Goal: Task Accomplishment & Management: Complete application form

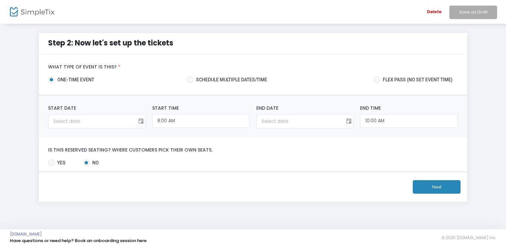
click at [192, 79] on span at bounding box center [190, 79] width 7 height 7
click at [190, 83] on input "Schedule multiple dates/time" at bounding box center [190, 83] width 0 height 0
radio input "true"
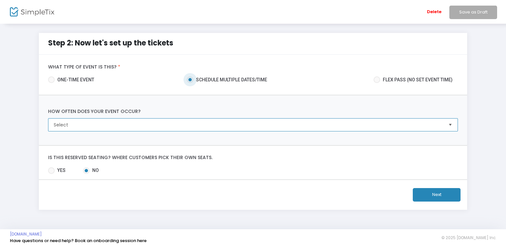
click at [179, 125] on span "Select" at bounding box center [248, 125] width 389 height 7
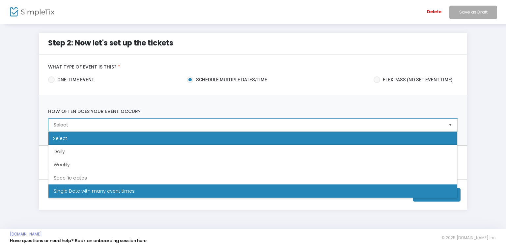
click at [125, 190] on span "Single Date with many event times" at bounding box center [94, 191] width 81 height 7
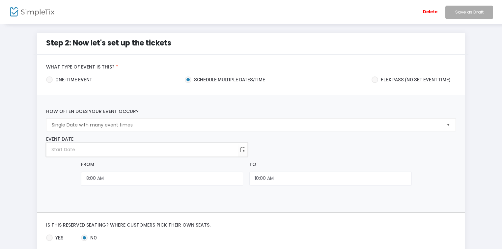
type input "month/day/year"
click at [124, 155] on input "month/day/year" at bounding box center [142, 150] width 192 height 14
click at [245, 149] on span "Toggle calendar" at bounding box center [243, 149] width 11 height 11
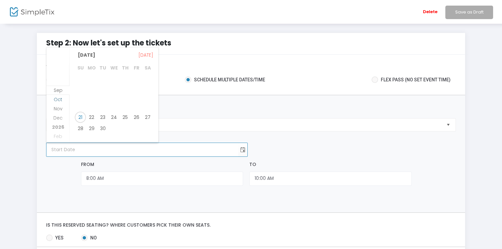
click at [60, 99] on span "Oct" at bounding box center [58, 99] width 9 height 7
click at [80, 125] on span "26" at bounding box center [80, 126] width 11 height 11
type input "[DATE]"
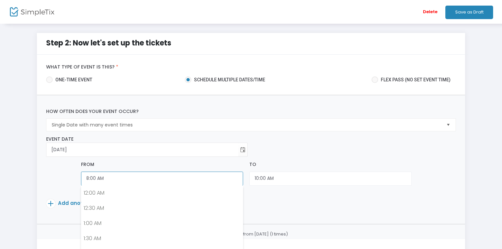
click at [110, 178] on input "8:00 AM" at bounding box center [162, 179] width 162 height 14
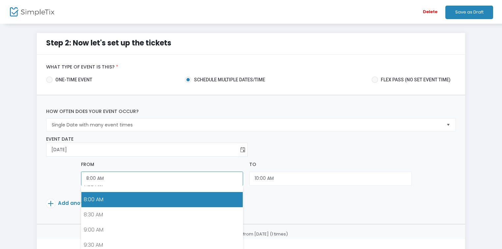
scroll to position [267, 0]
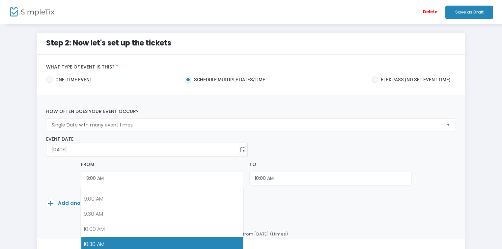
click at [128, 239] on link "10:30 AM" at bounding box center [162, 244] width 162 height 15
type input "10:30 AM"
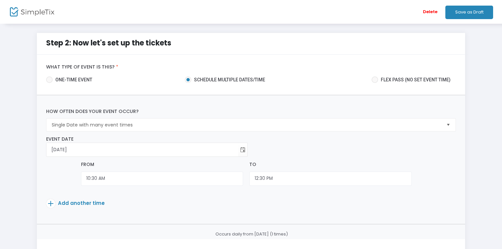
click at [51, 201] on span at bounding box center [50, 203] width 9 height 9
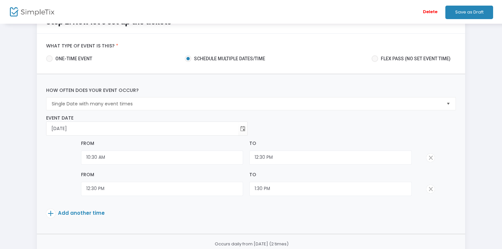
scroll to position [53, 0]
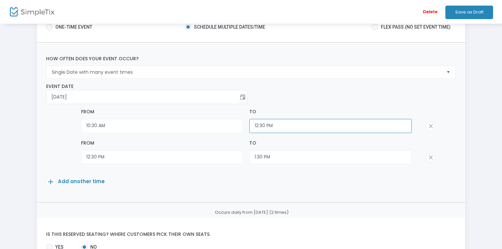
click at [261, 124] on input "12:30 PM" at bounding box center [331, 126] width 162 height 14
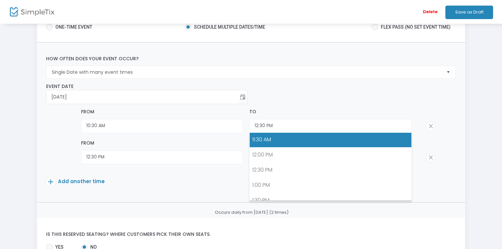
click at [262, 137] on link "11:30 AM" at bounding box center [331, 139] width 162 height 15
type input "11:30 AM"
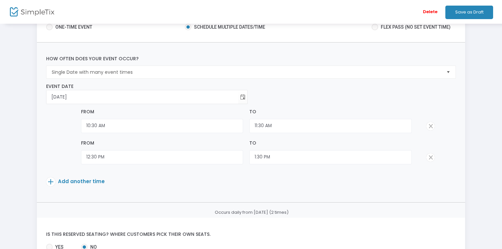
click at [429, 157] on span at bounding box center [431, 157] width 9 height 9
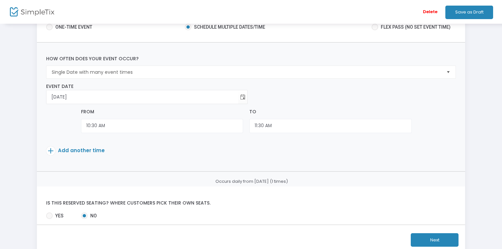
click at [92, 151] on span "Add another time" at bounding box center [81, 150] width 47 height 7
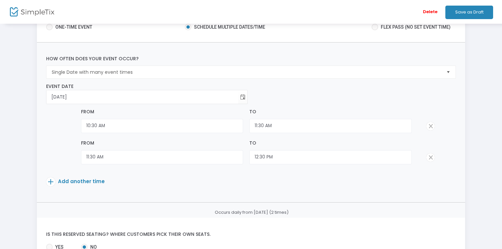
click at [77, 180] on span "Add another time" at bounding box center [81, 181] width 47 height 7
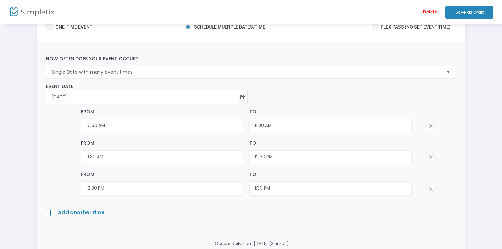
click at [81, 211] on span "Add another time" at bounding box center [81, 212] width 47 height 7
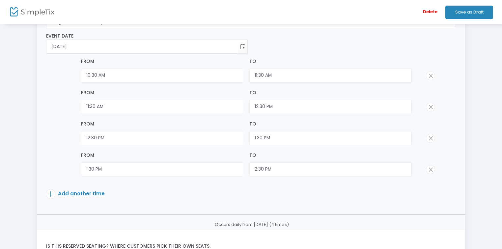
scroll to position [105, 0]
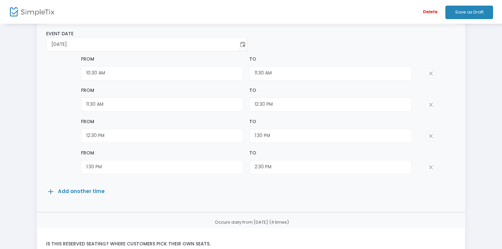
click at [78, 191] on span "Add another time" at bounding box center [81, 191] width 47 height 7
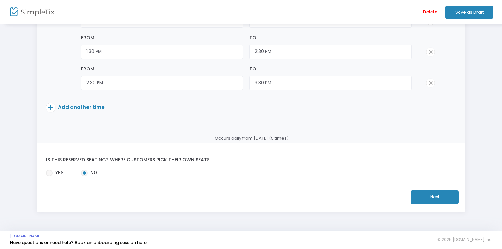
scroll to position [222, 0]
click at [419, 196] on button "Next" at bounding box center [435, 197] width 48 height 14
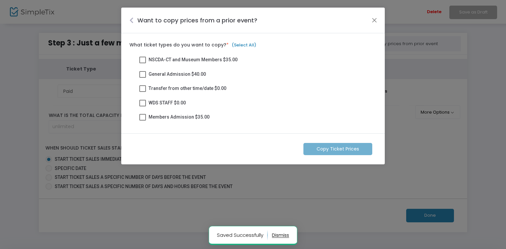
click at [142, 60] on span at bounding box center [142, 60] width 7 height 7
click at [142, 63] on input "NSCDA-CT and Museum Members $35.00" at bounding box center [142, 63] width 0 height 0
click at [142, 73] on span at bounding box center [142, 74] width 7 height 7
click at [142, 78] on input "General Admission $40.00" at bounding box center [142, 78] width 0 height 0
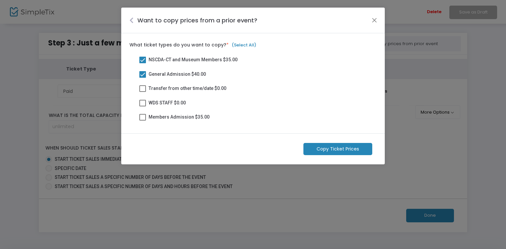
click at [140, 89] on span at bounding box center [142, 88] width 7 height 7
click at [142, 92] on input "Transfer from other time/date $0.00" at bounding box center [142, 92] width 0 height 0
click at [143, 106] on span at bounding box center [142, 103] width 7 height 7
click at [143, 106] on input "WDS STAFF $0.00" at bounding box center [142, 106] width 0 height 0
click at [350, 150] on m-button "Copy Ticket Prices" at bounding box center [338, 149] width 69 height 12
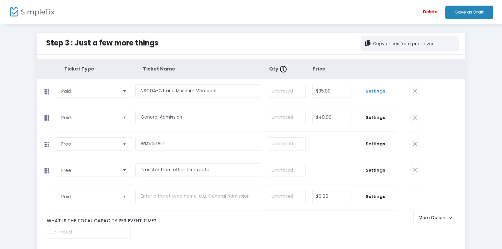
click at [375, 91] on span "Settings" at bounding box center [375, 91] width 37 height 7
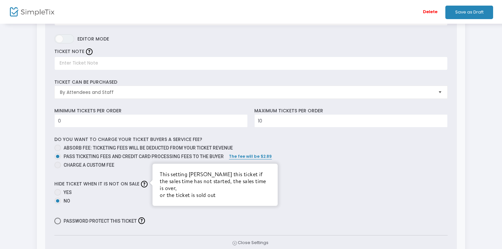
scroll to position [185, 0]
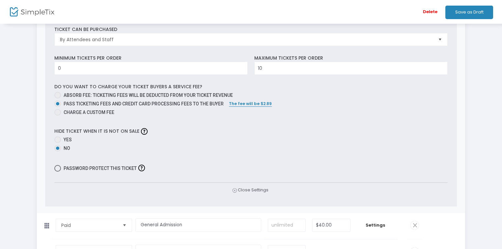
click at [56, 137] on span at bounding box center [57, 139] width 7 height 7
click at [57, 143] on input "Yes" at bounding box center [57, 143] width 0 height 0
radio input "true"
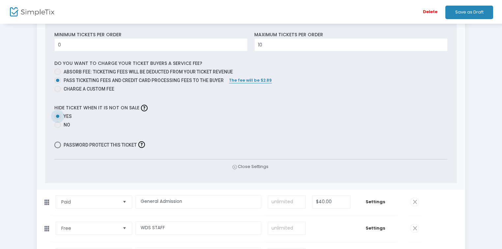
scroll to position [264, 0]
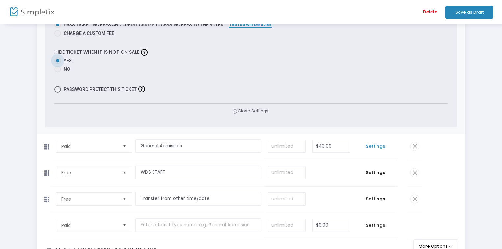
click at [376, 147] on span "Settings" at bounding box center [375, 146] width 37 height 7
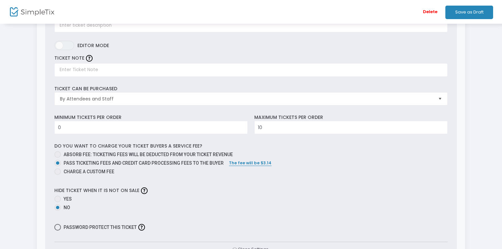
scroll to position [448, 0]
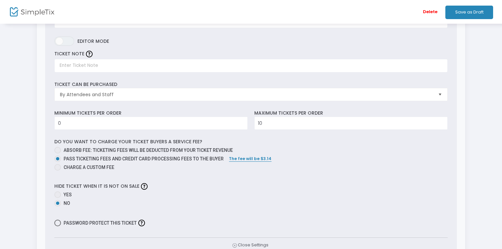
click at [57, 222] on span at bounding box center [57, 223] width 7 height 7
click at [57, 226] on input "Password protect this ticket" at bounding box center [57, 226] width 0 height 0
checkbox input "true"
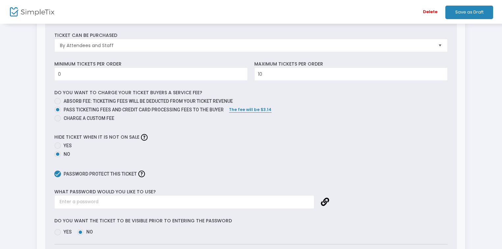
scroll to position [501, 0]
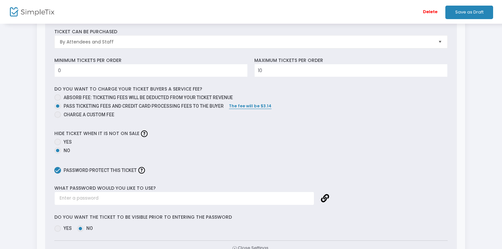
click at [57, 229] on span at bounding box center [57, 229] width 7 height 7
click at [57, 232] on input "Yes" at bounding box center [57, 232] width 0 height 0
radio input "true"
click at [103, 200] on input "text" at bounding box center [184, 199] width 260 height 14
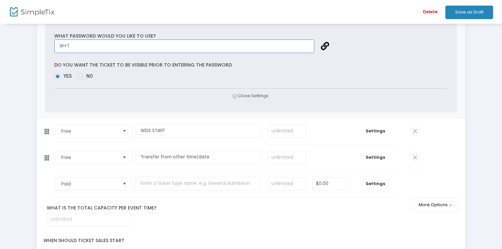
scroll to position [659, 0]
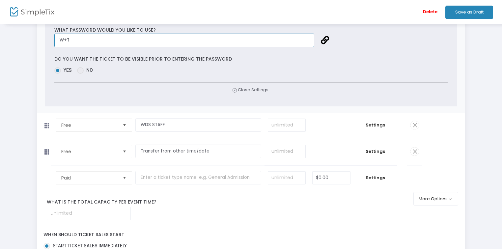
type input "W+T"
click at [414, 151] on span at bounding box center [415, 151] width 9 height 9
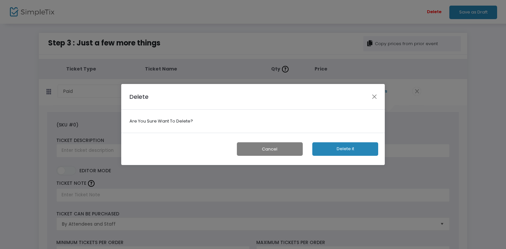
click at [341, 149] on button "Delete it" at bounding box center [346, 149] width 66 height 14
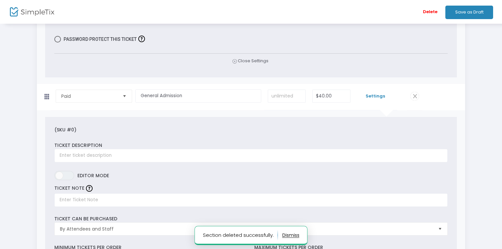
scroll to position [316, 0]
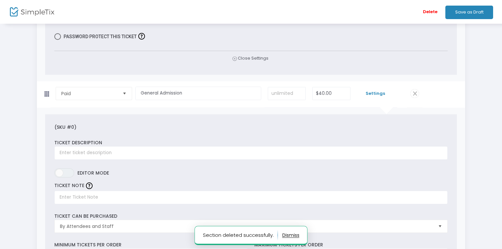
click at [414, 94] on span at bounding box center [415, 93] width 9 height 9
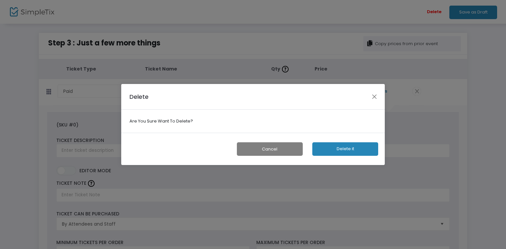
click at [363, 151] on button "Delete it" at bounding box center [346, 149] width 66 height 14
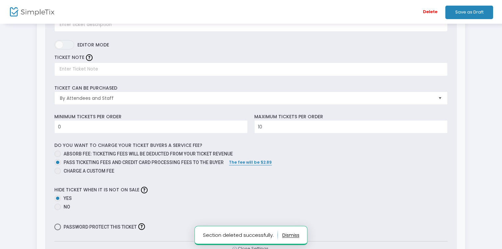
scroll to position [132, 0]
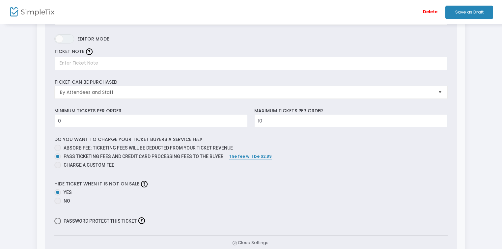
click at [59, 164] on span at bounding box center [57, 165] width 7 height 7
click at [58, 168] on input "Charge a custom fee" at bounding box center [57, 168] width 0 height 0
radio input "true"
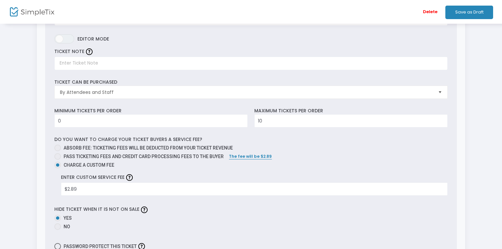
click at [59, 157] on span at bounding box center [57, 156] width 7 height 7
click at [58, 160] on input "Pass ticketing fees and credit card processing fees to the buyer" at bounding box center [57, 160] width 0 height 0
radio input "true"
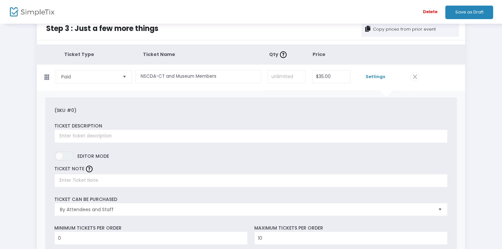
scroll to position [0, 0]
